Goal: Task Accomplishment & Management: Manage account settings

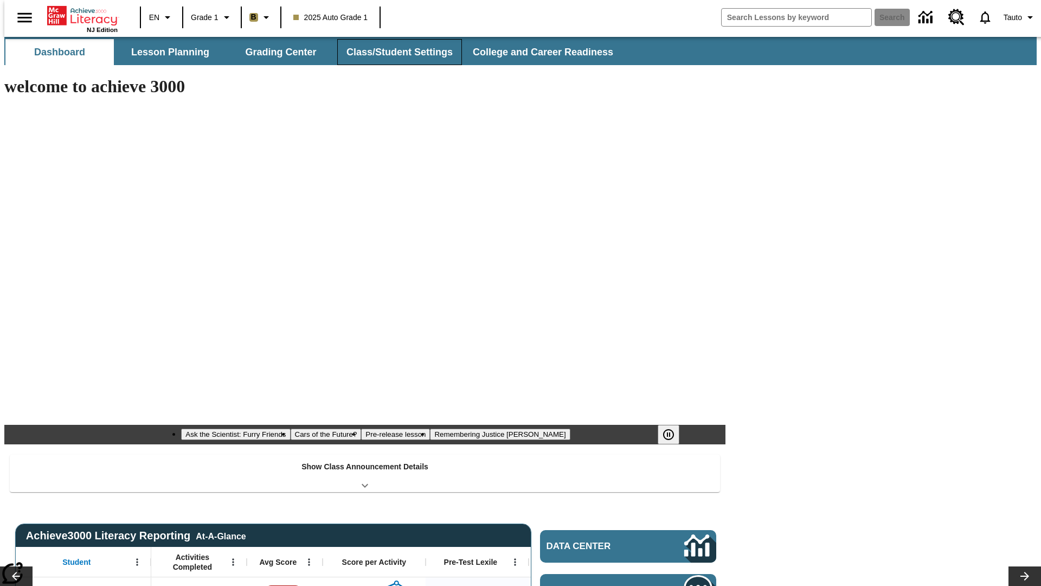
click at [394, 52] on button "Class/Student Settings" at bounding box center [399, 52] width 125 height 26
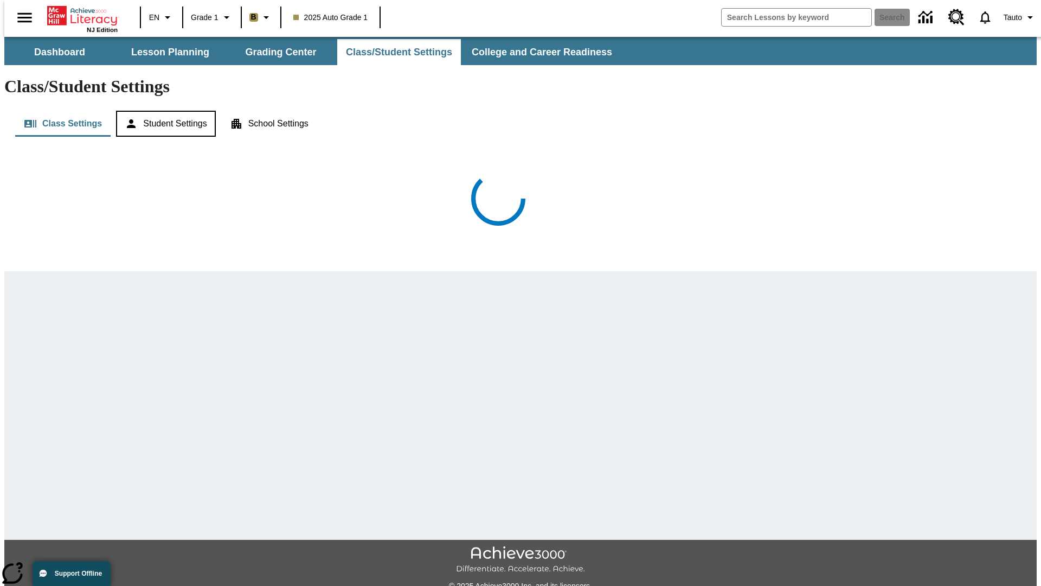
click at [163, 111] on button "Student Settings" at bounding box center [165, 124] width 99 height 26
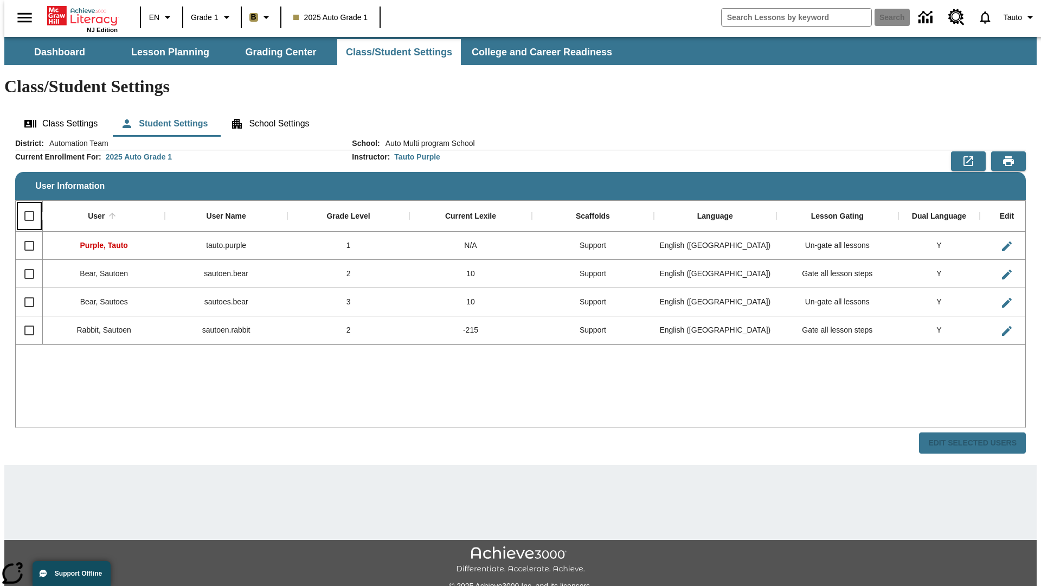
click at [24, 204] on input "Select all rows" at bounding box center [29, 215] width 23 height 23
checkbox input "true"
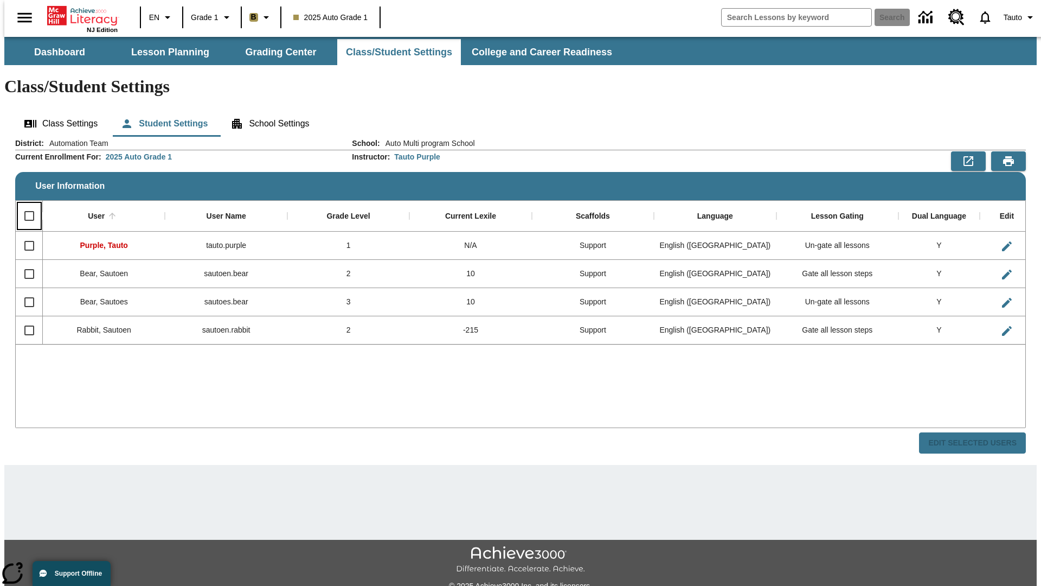
checkbox input "true"
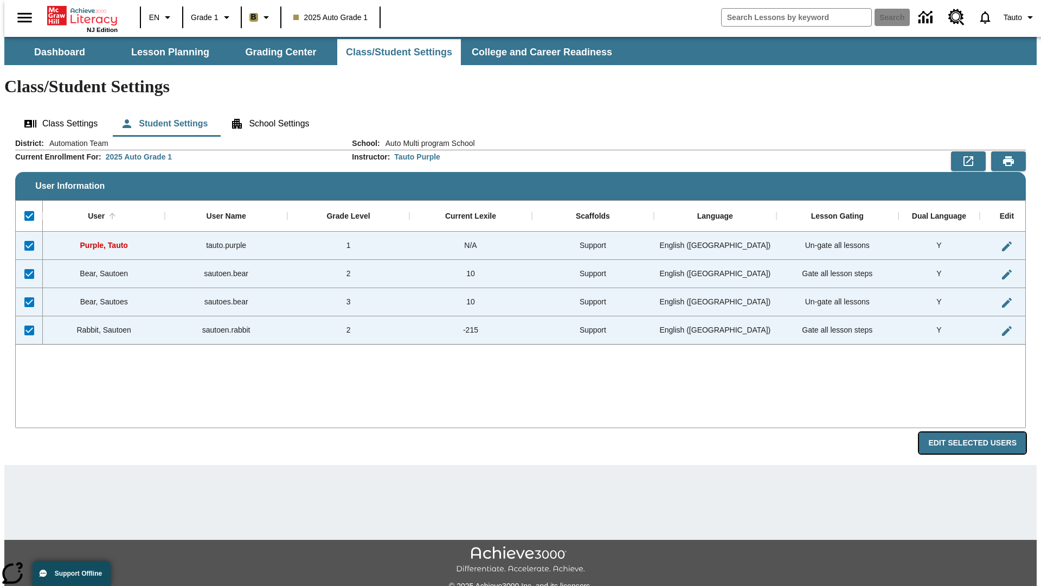
click at [981, 432] on button "Edit Selected Users" at bounding box center [972, 442] width 107 height 21
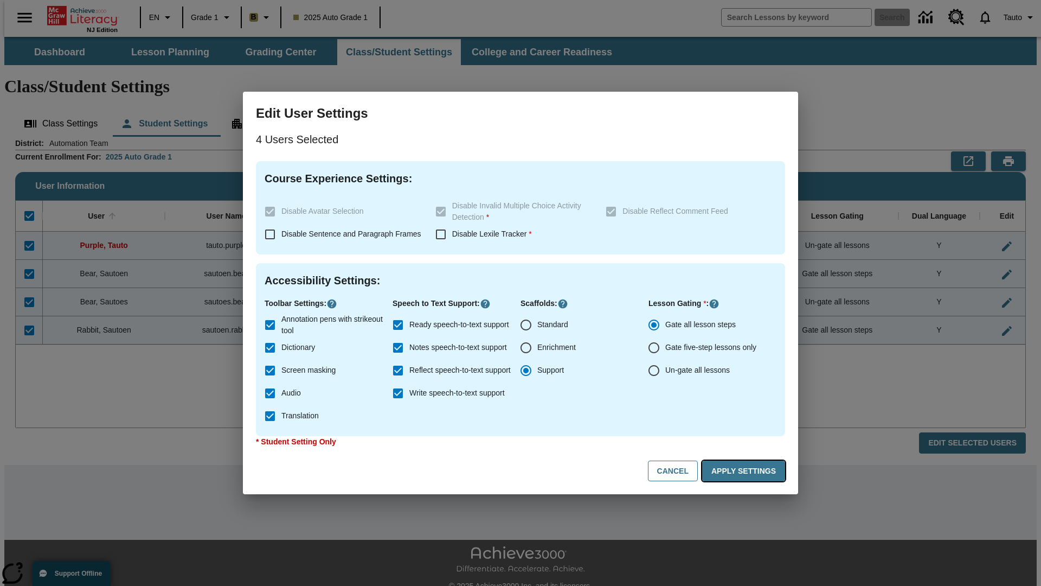
click at [746, 471] on button "Apply Settings" at bounding box center [743, 470] width 83 height 21
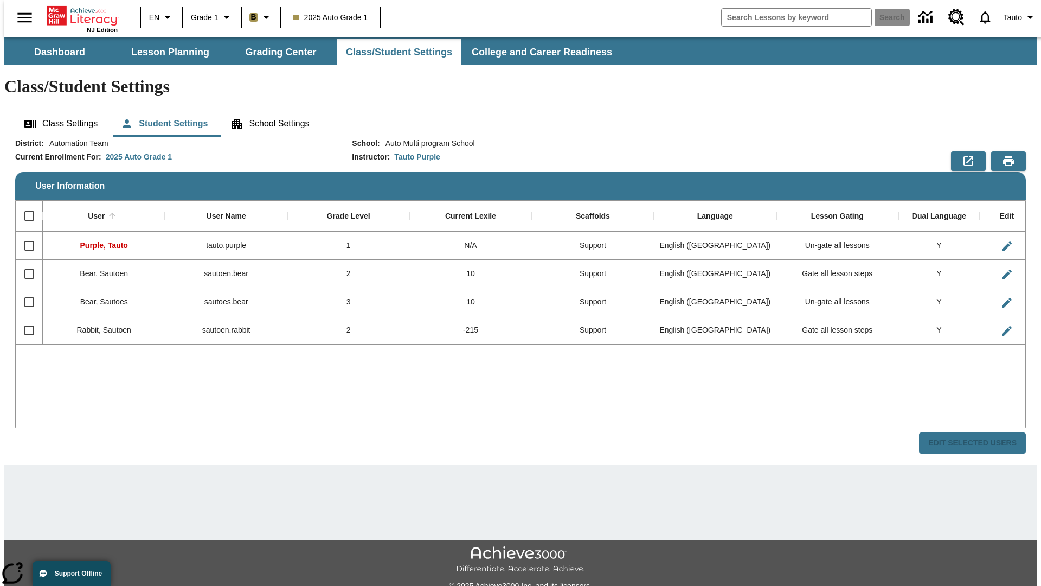
checkbox input "false"
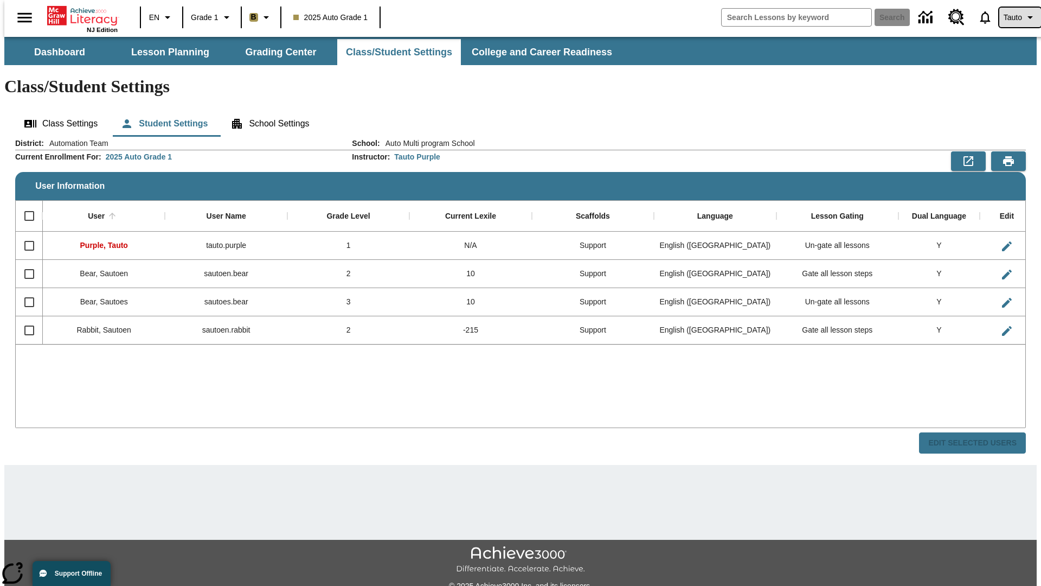
click at [1015, 17] on span "Tauto" at bounding box center [1013, 17] width 18 height 11
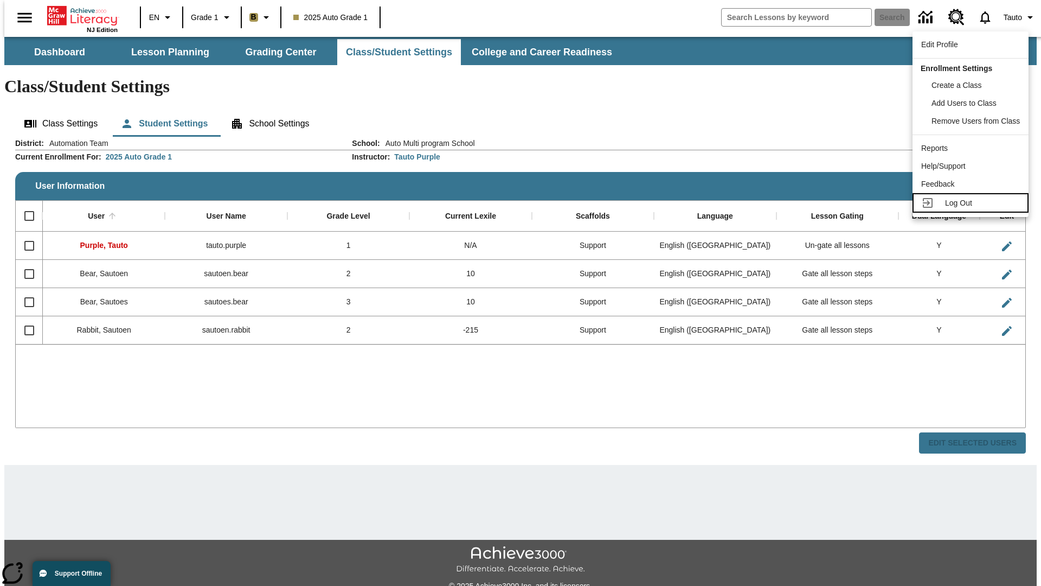
click at [972, 203] on span "Log Out" at bounding box center [958, 202] width 27 height 9
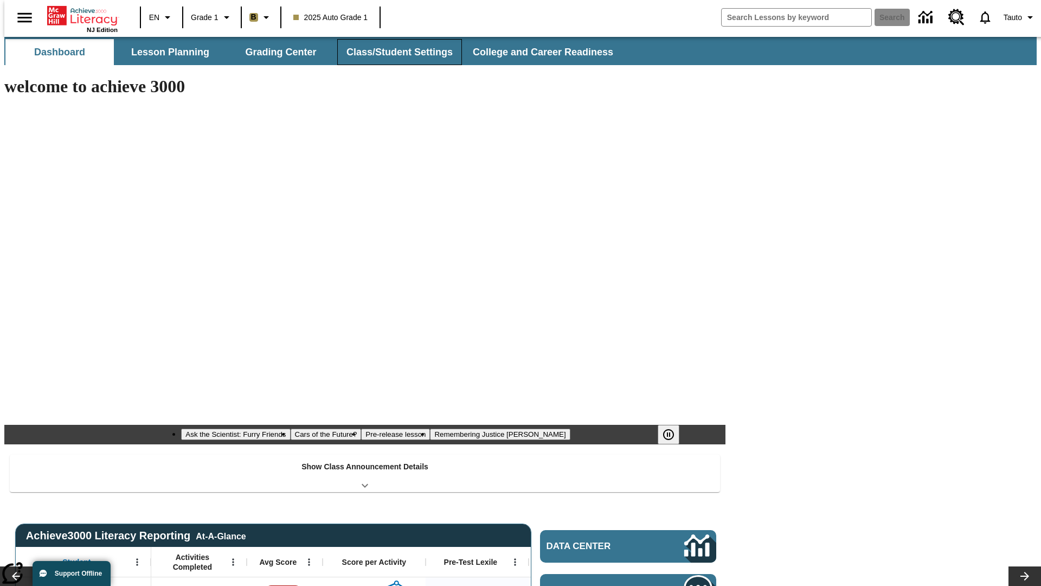
click at [394, 52] on button "Class/Student Settings" at bounding box center [399, 52] width 125 height 26
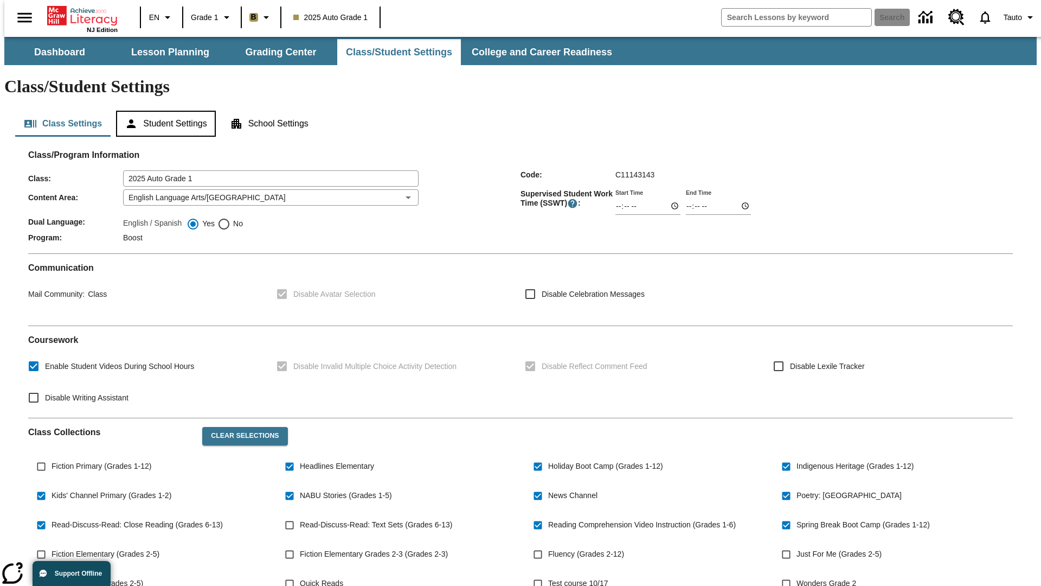
click at [163, 111] on button "Student Settings" at bounding box center [165, 124] width 99 height 26
